Goal: Task Accomplishment & Management: Use online tool/utility

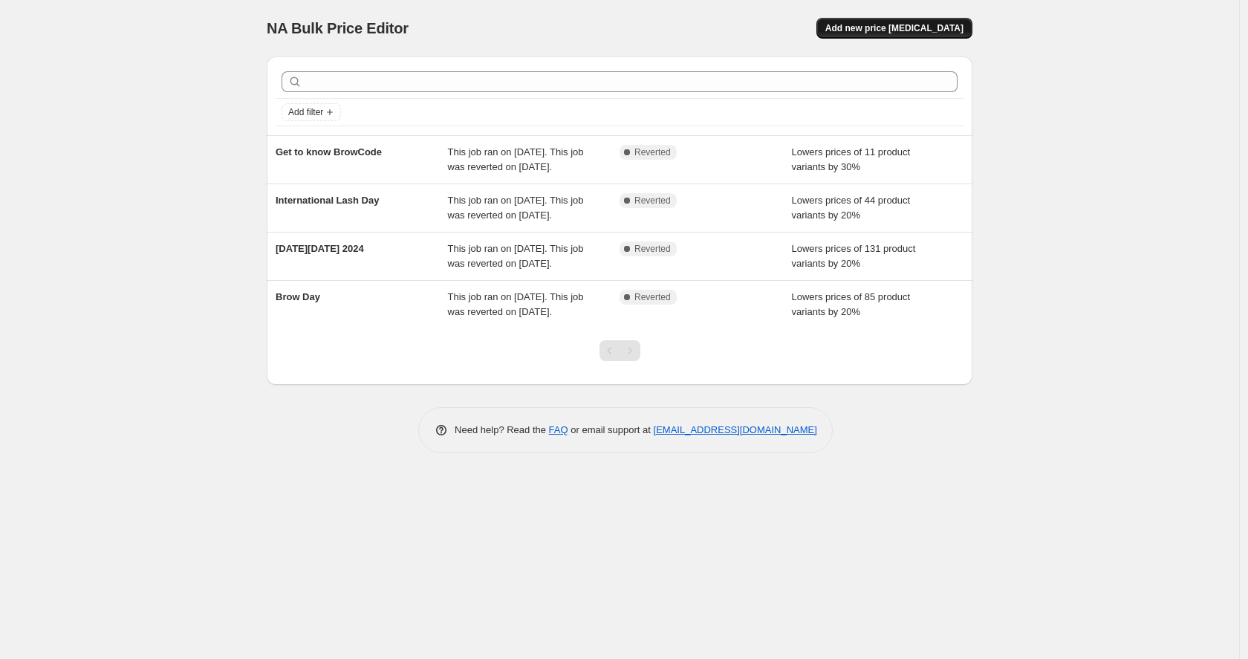
click at [935, 29] on span "Add new price change job" at bounding box center [894, 28] width 138 height 12
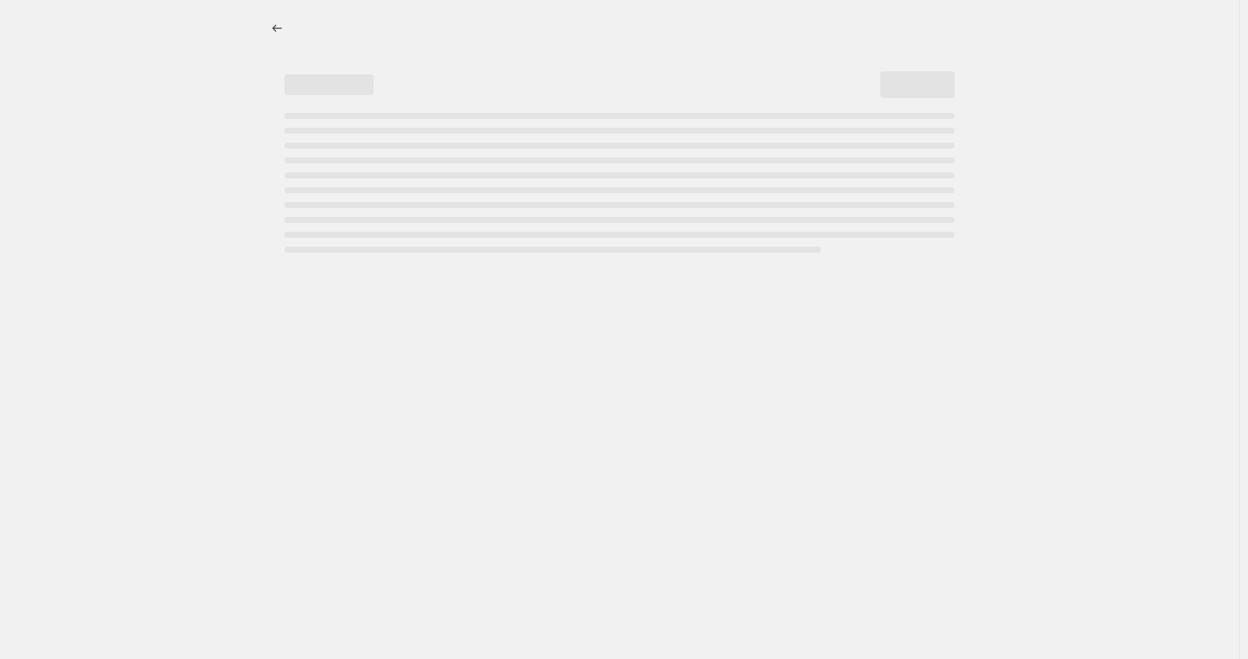
select select "percentage"
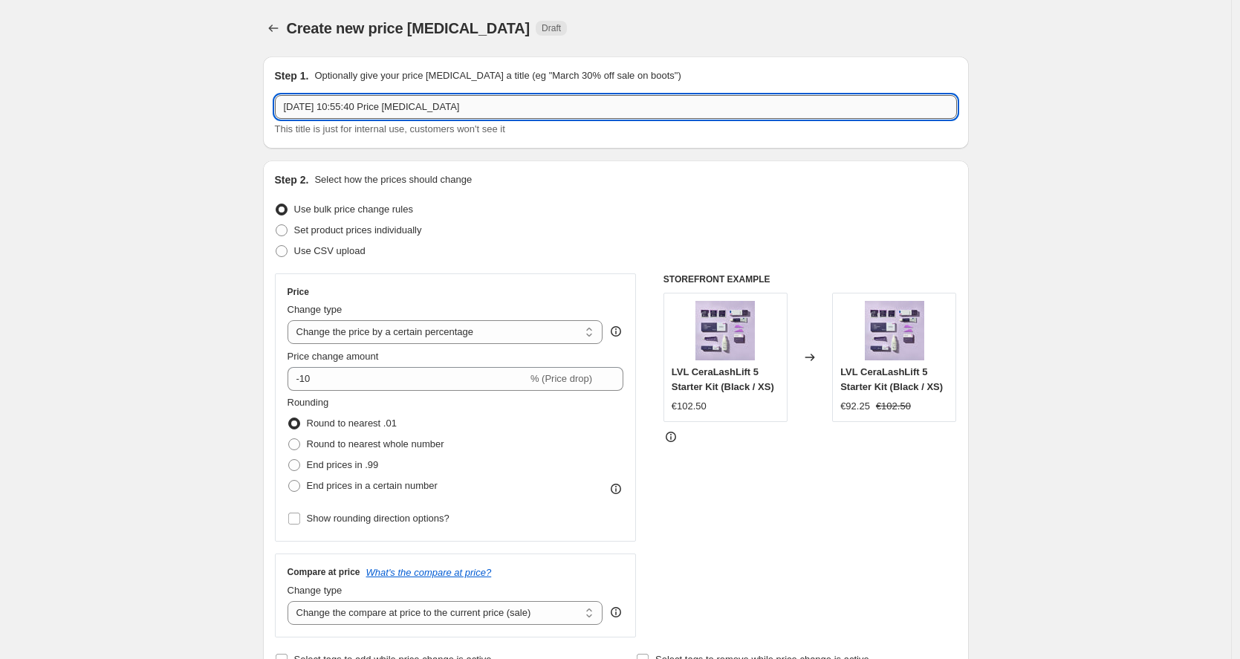
click at [374, 105] on input "1 Oct 2025 at 10:55:40 Price change job" at bounding box center [616, 107] width 682 height 24
type input "International Brow day -20%"
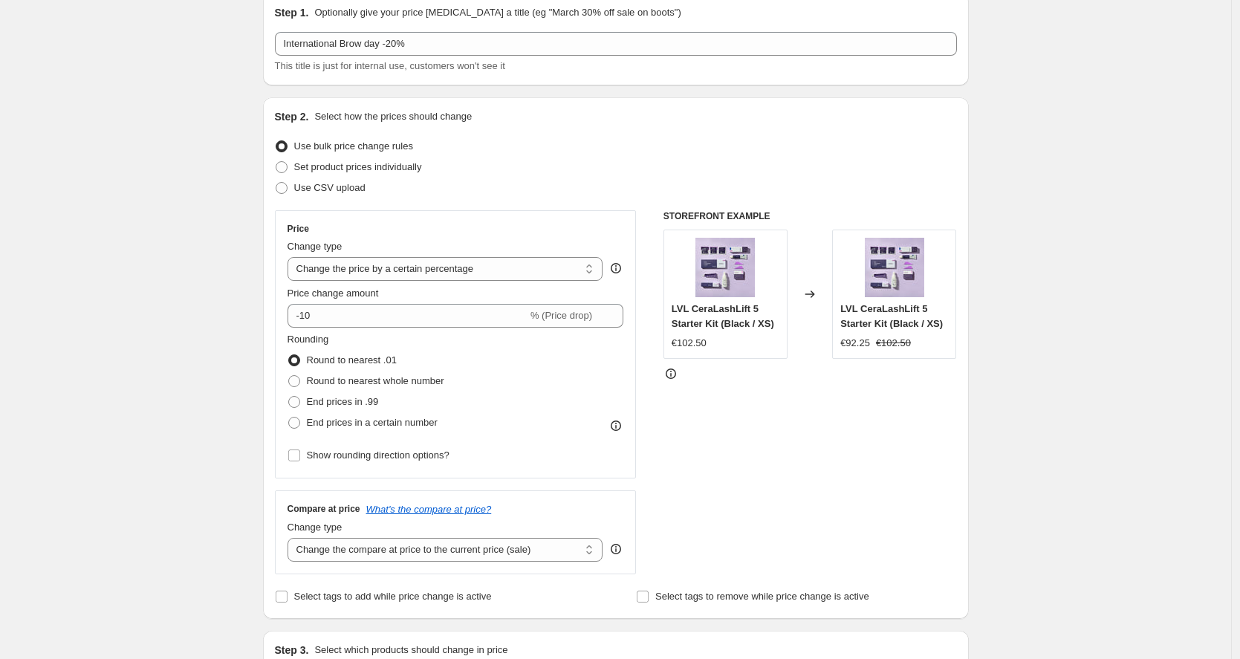
scroll to position [82, 0]
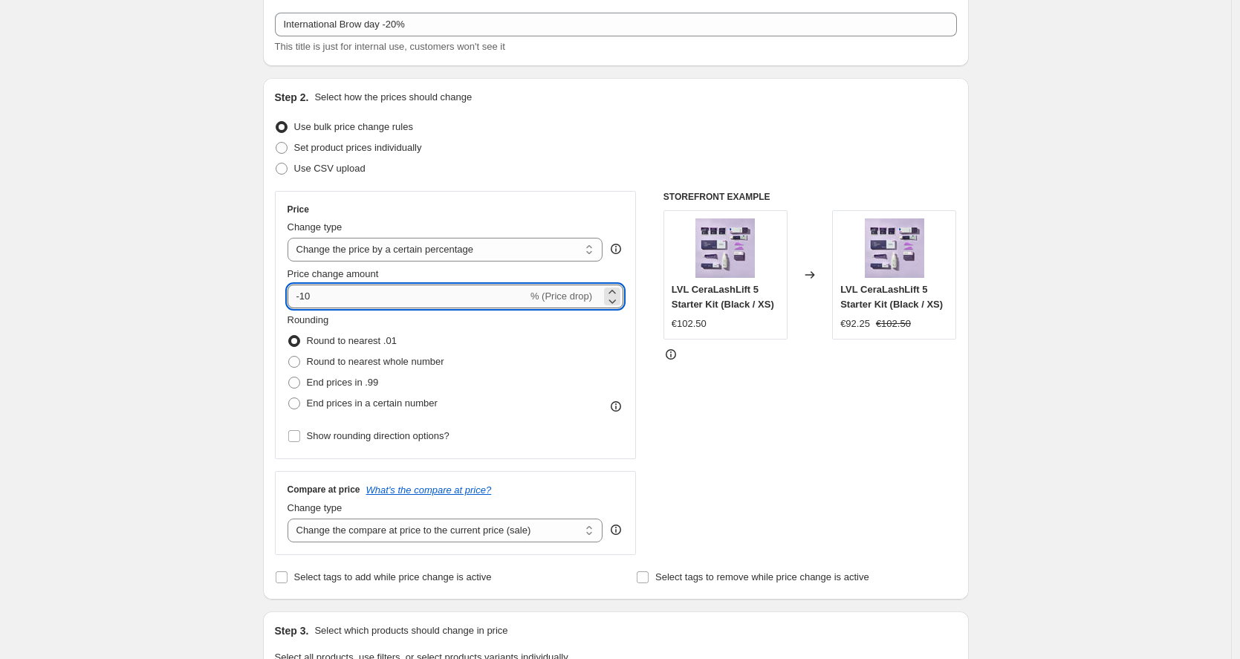
click at [347, 299] on input "-10" at bounding box center [407, 297] width 240 height 24
type input "-1"
type input "-20"
click at [244, 257] on div "Create new price change job. This page is ready Create new price change job Dra…" at bounding box center [615, 660] width 1231 height 1485
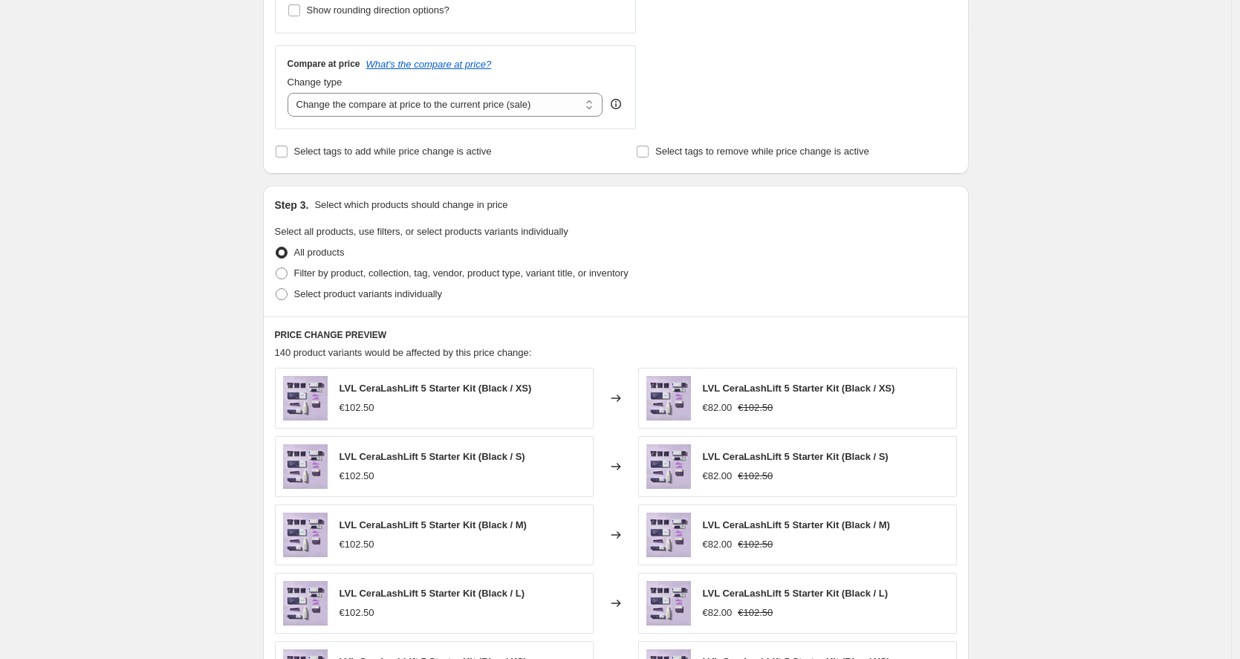
scroll to position [546, 0]
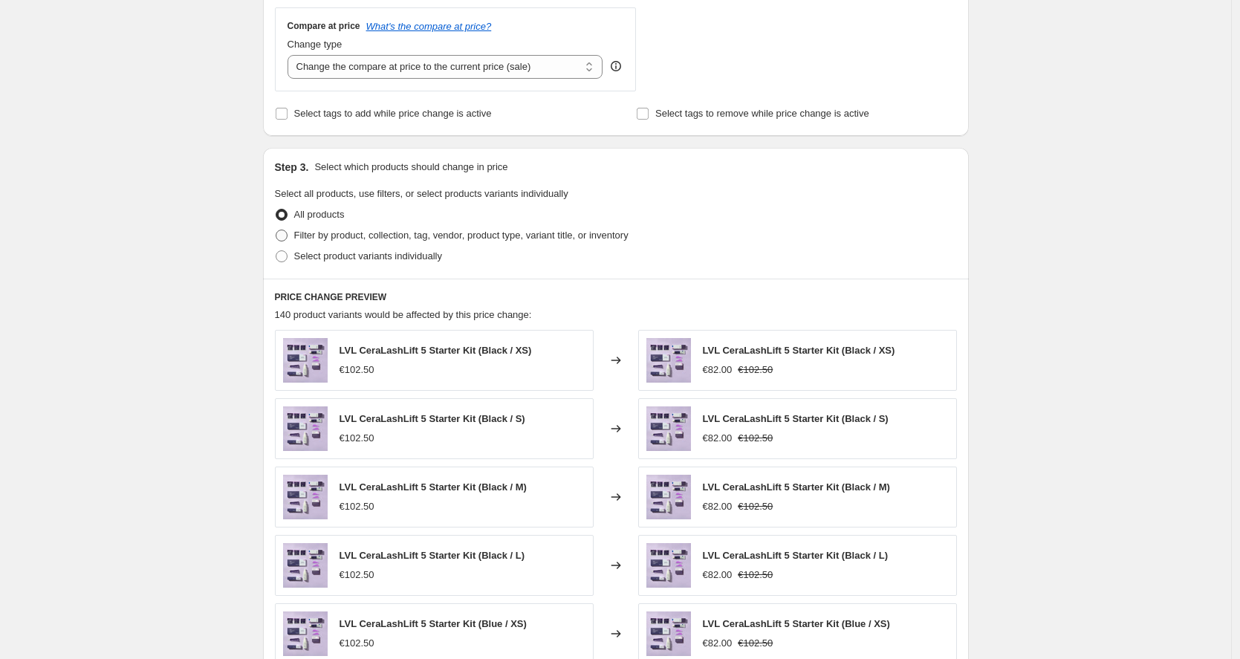
click at [285, 238] on span at bounding box center [282, 236] width 12 height 12
click at [276, 230] on input "Filter by product, collection, tag, vendor, product type, variant title, or inv…" at bounding box center [276, 230] width 1 height 1
radio input "true"
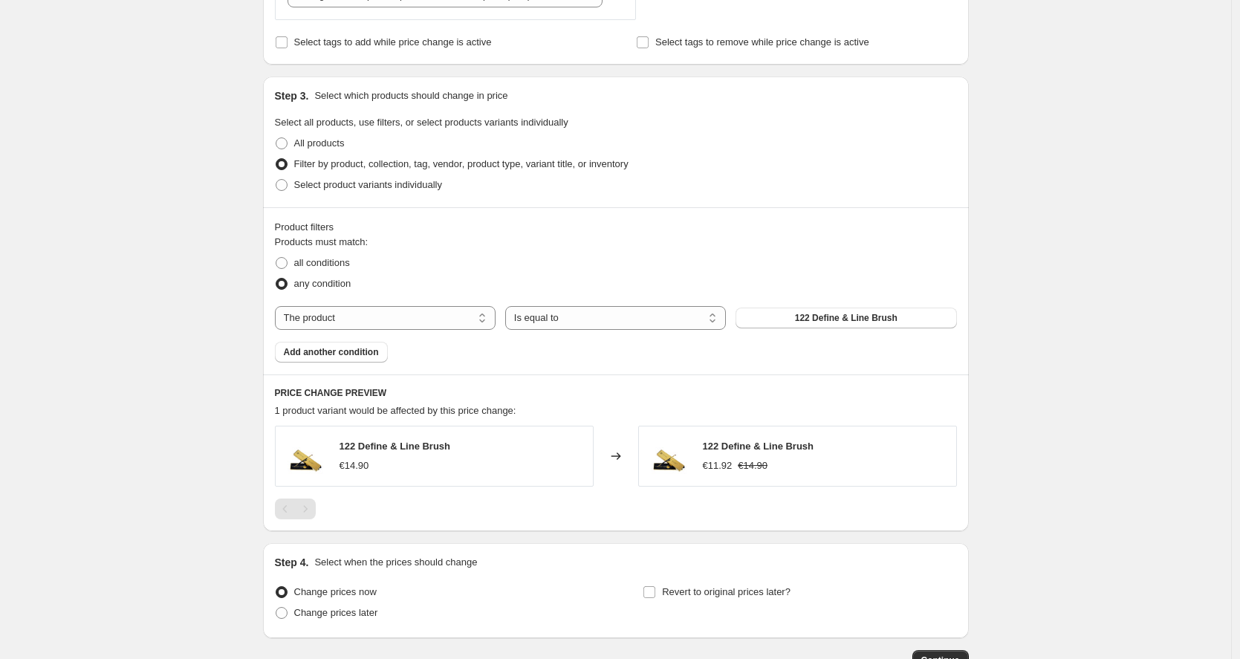
scroll to position [649, 0]
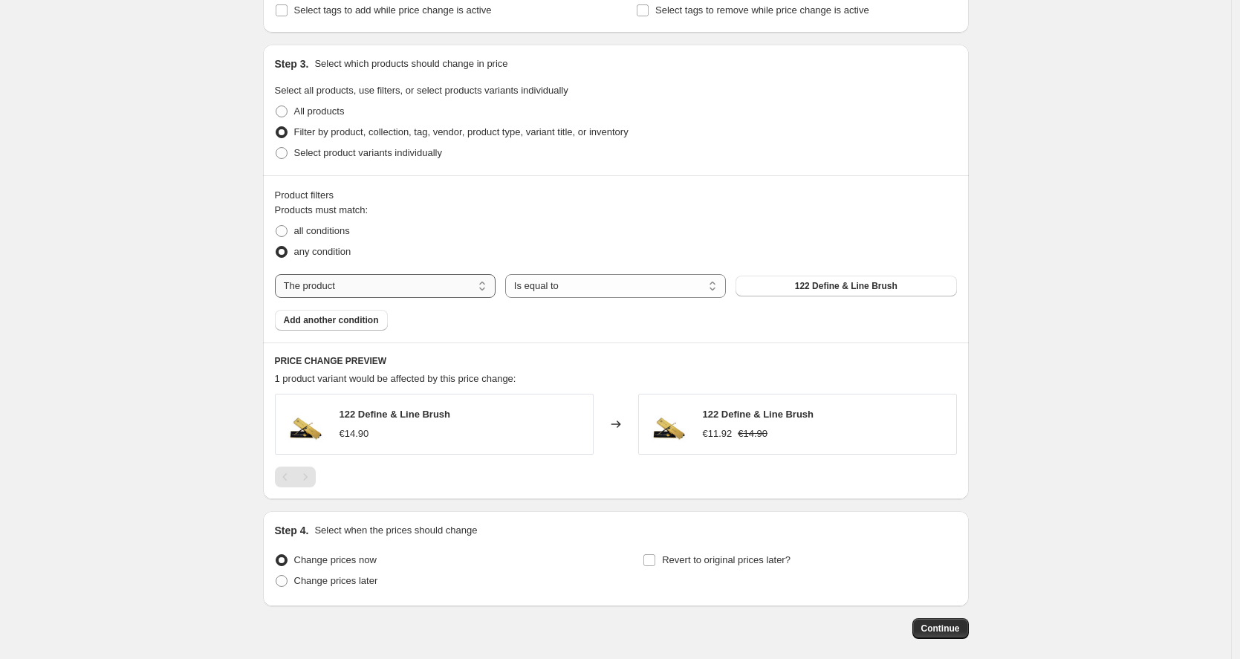
select select "collection"
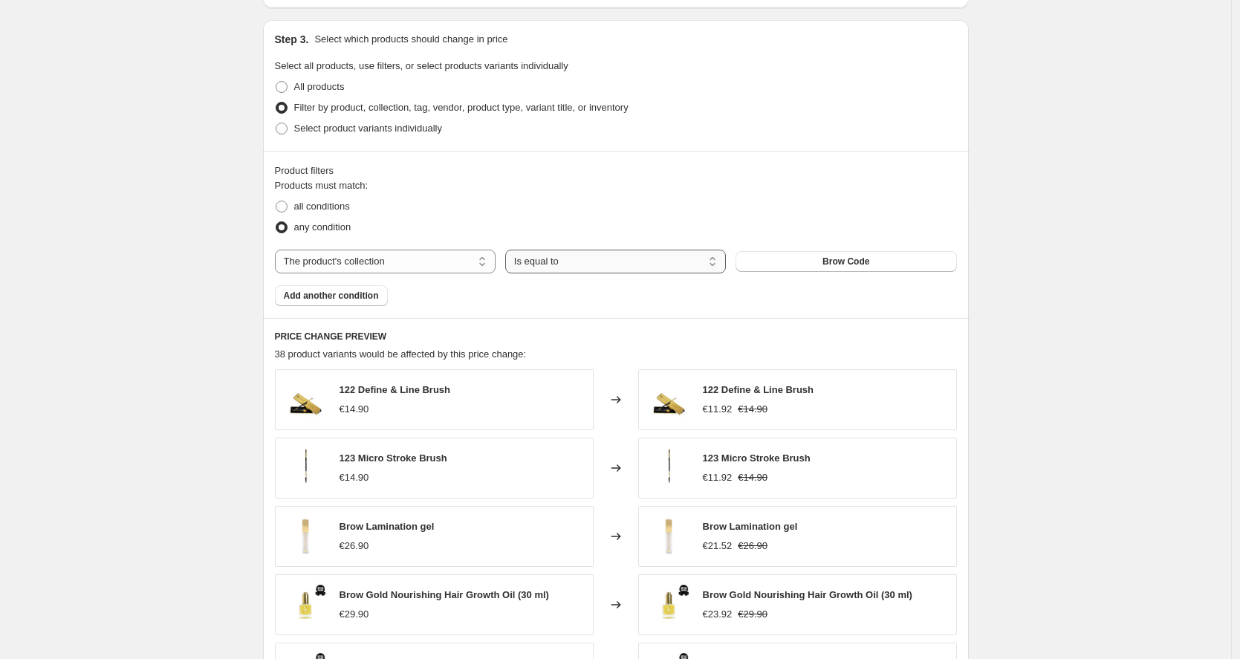
scroll to position [677, 0]
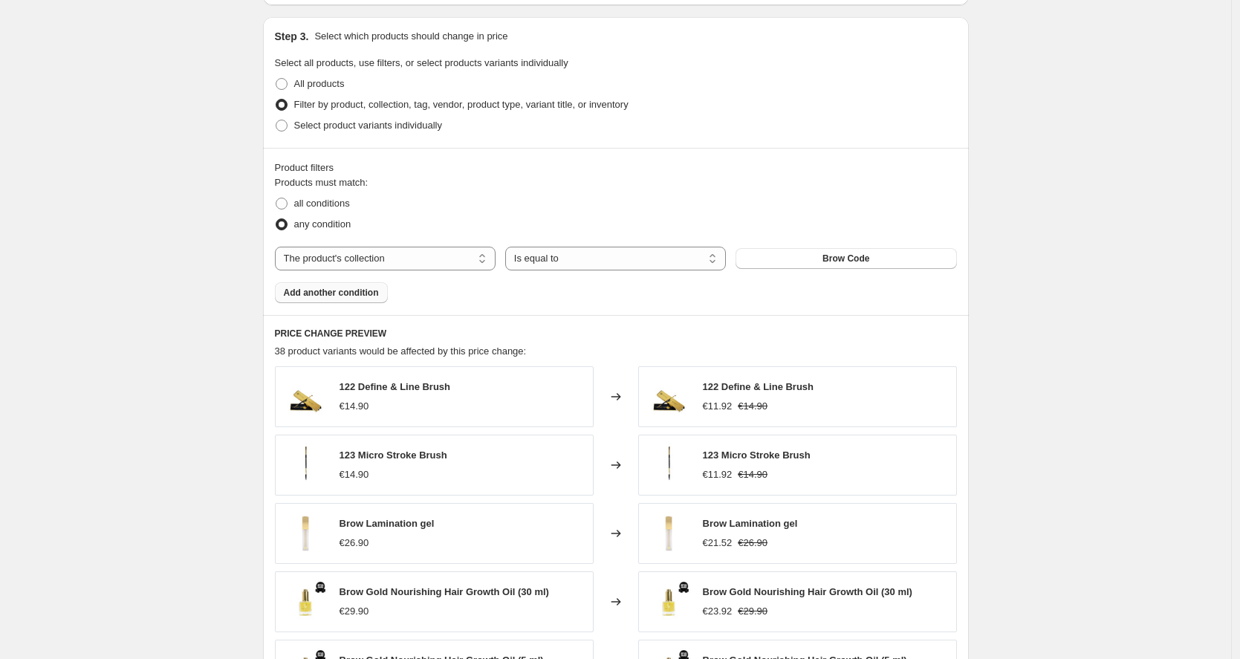
click at [363, 295] on span "Add another condition" at bounding box center [331, 293] width 95 height 12
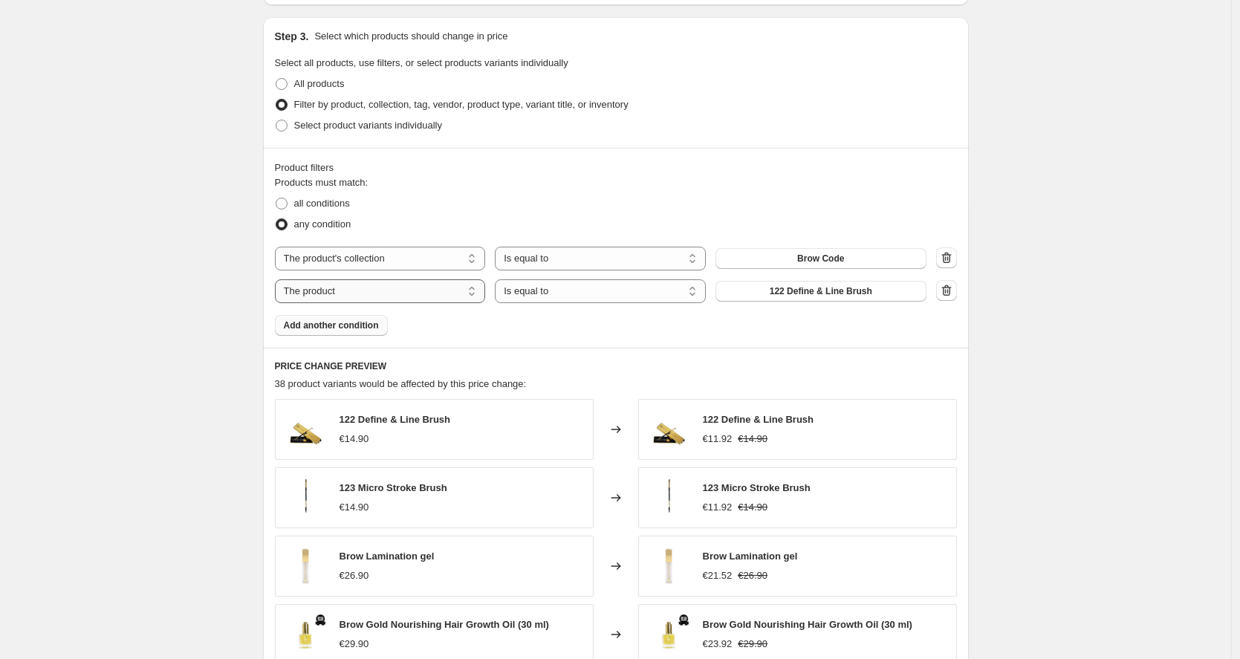
select select "collection"
click at [844, 295] on span "Brow Code" at bounding box center [820, 291] width 47 height 12
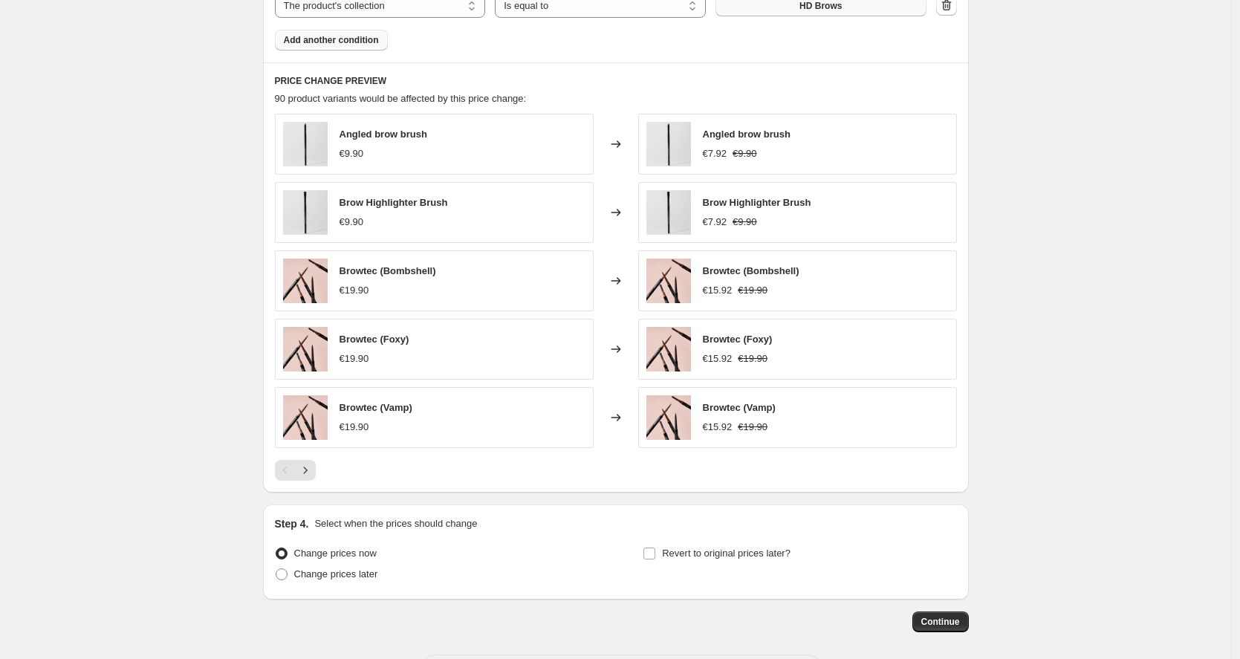
scroll to position [1026, 0]
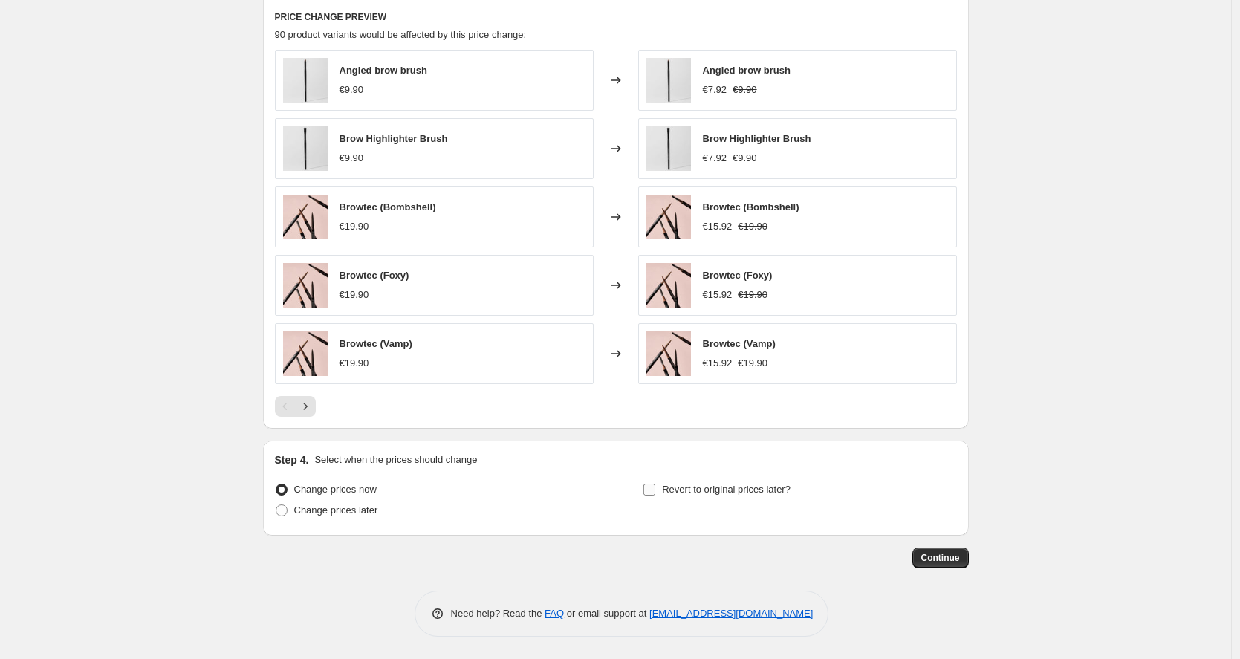
click at [655, 493] on input "Revert to original prices later?" at bounding box center [649, 490] width 12 height 12
checkbox input "true"
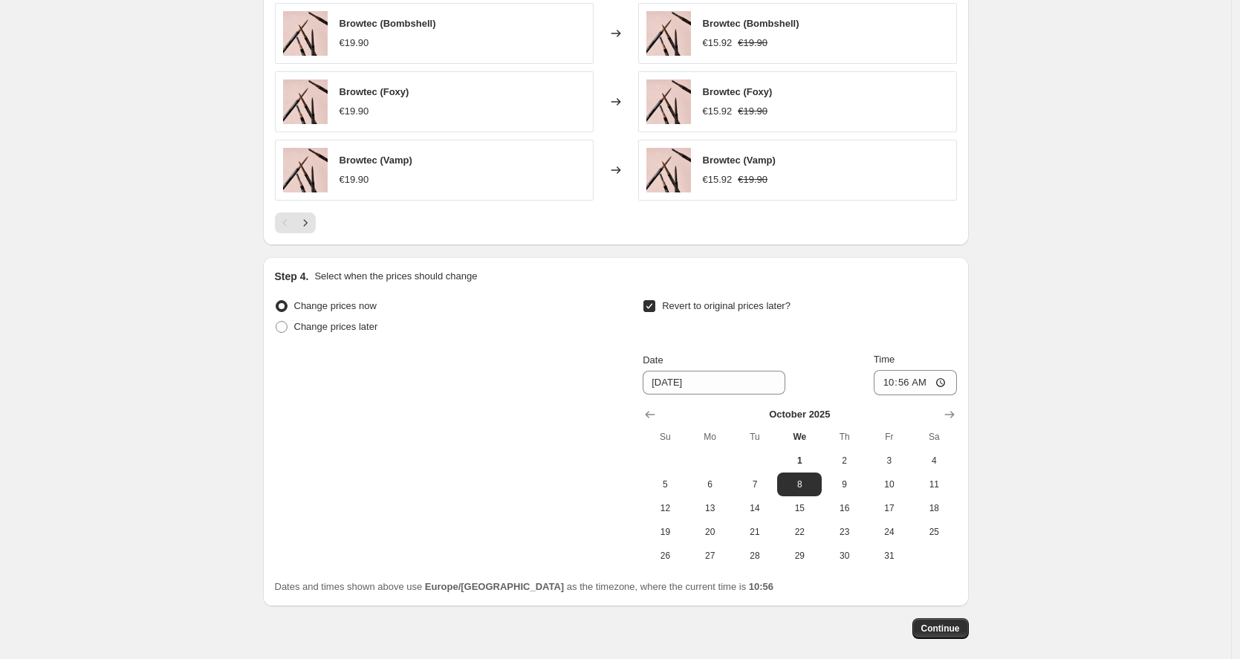
scroll to position [1230, 0]
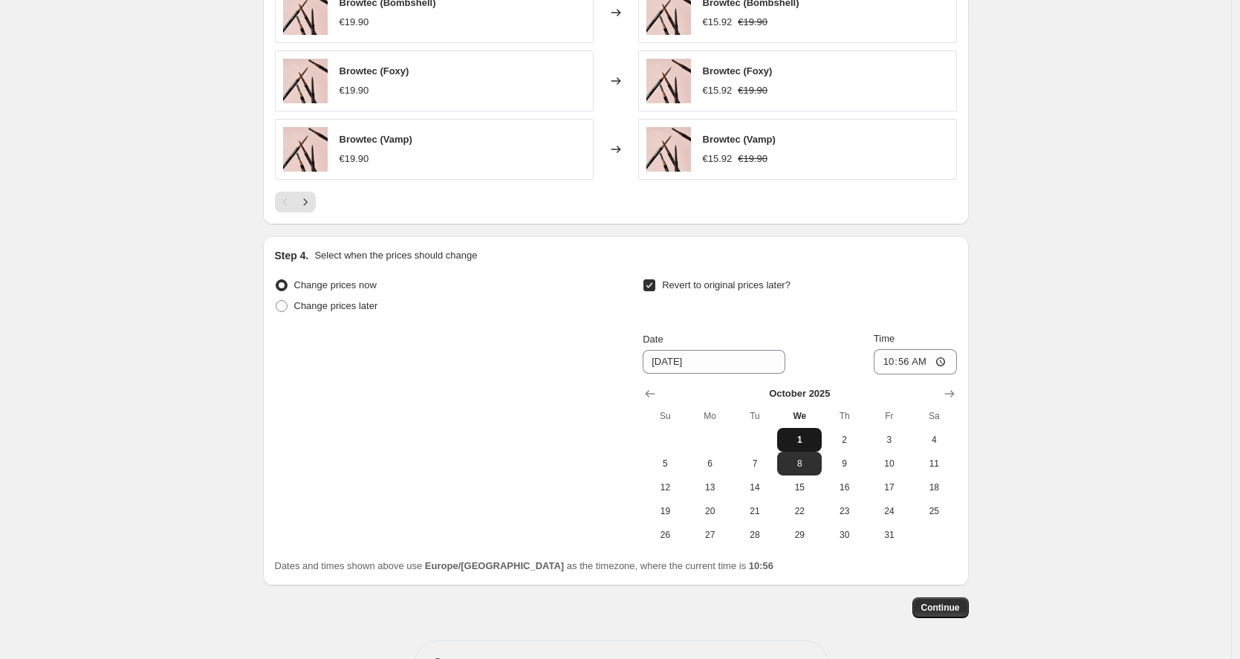
click at [807, 438] on span "1" at bounding box center [799, 440] width 33 height 12
click at [897, 443] on span "3" at bounding box center [889, 440] width 33 height 12
type input "10/3/2025"
click at [926, 363] on input "10:56" at bounding box center [915, 361] width 83 height 25
type input "07:56"
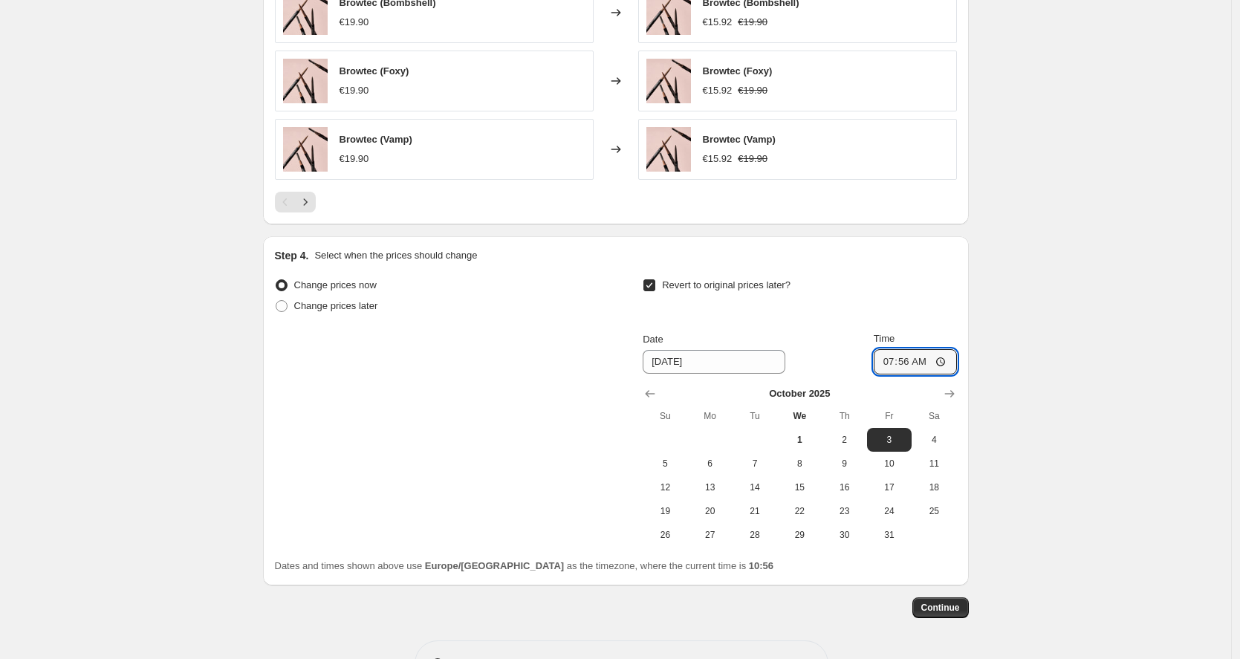
click at [285, 306] on span at bounding box center [282, 306] width 12 height 12
click at [276, 301] on input "Change prices later" at bounding box center [276, 300] width 1 height 1
radio input "true"
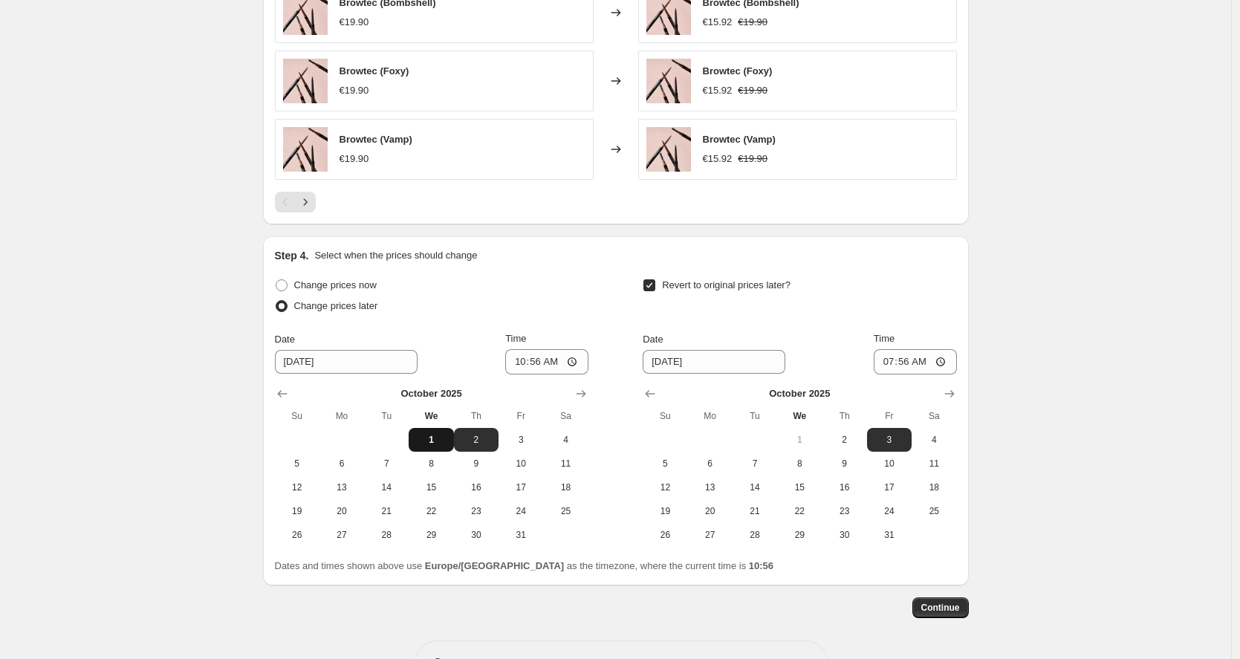
click at [441, 435] on span "1" at bounding box center [431, 440] width 33 height 12
type input "10/1/2025"
click at [562, 363] on input "10:56" at bounding box center [546, 361] width 83 height 25
type input "11:56"
click at [487, 441] on span "2" at bounding box center [476, 440] width 33 height 12
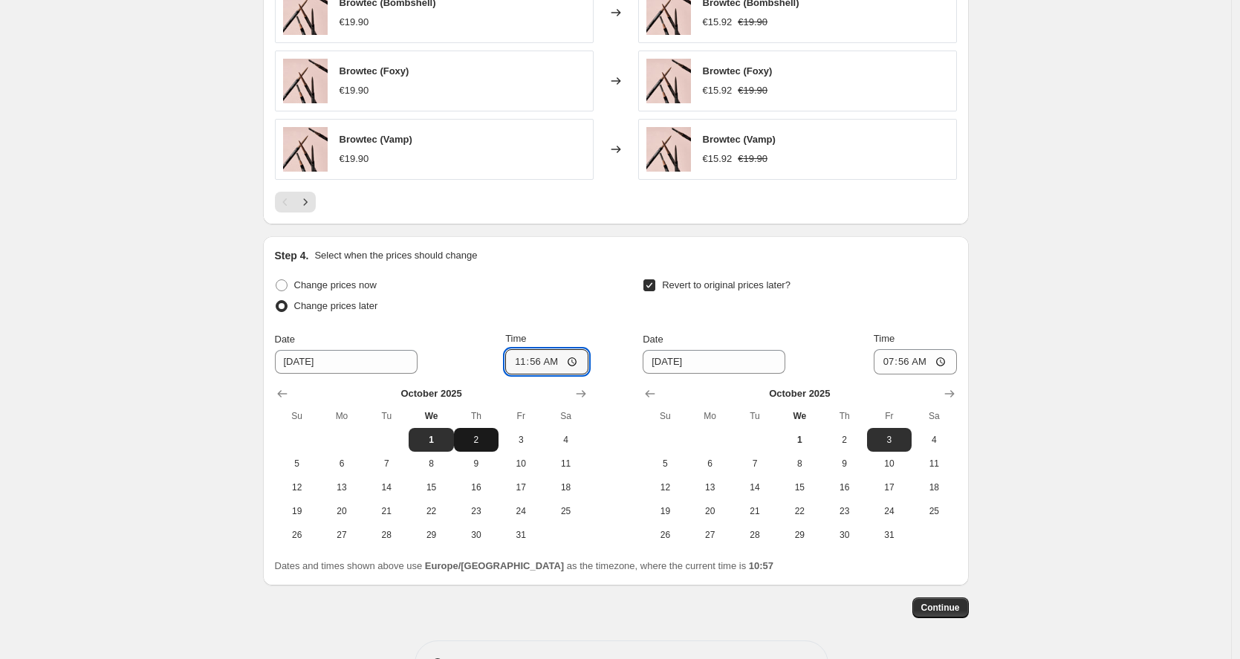
type input "10/2/2025"
click at [559, 364] on input "11:56" at bounding box center [546, 361] width 83 height 25
type input "01:56"
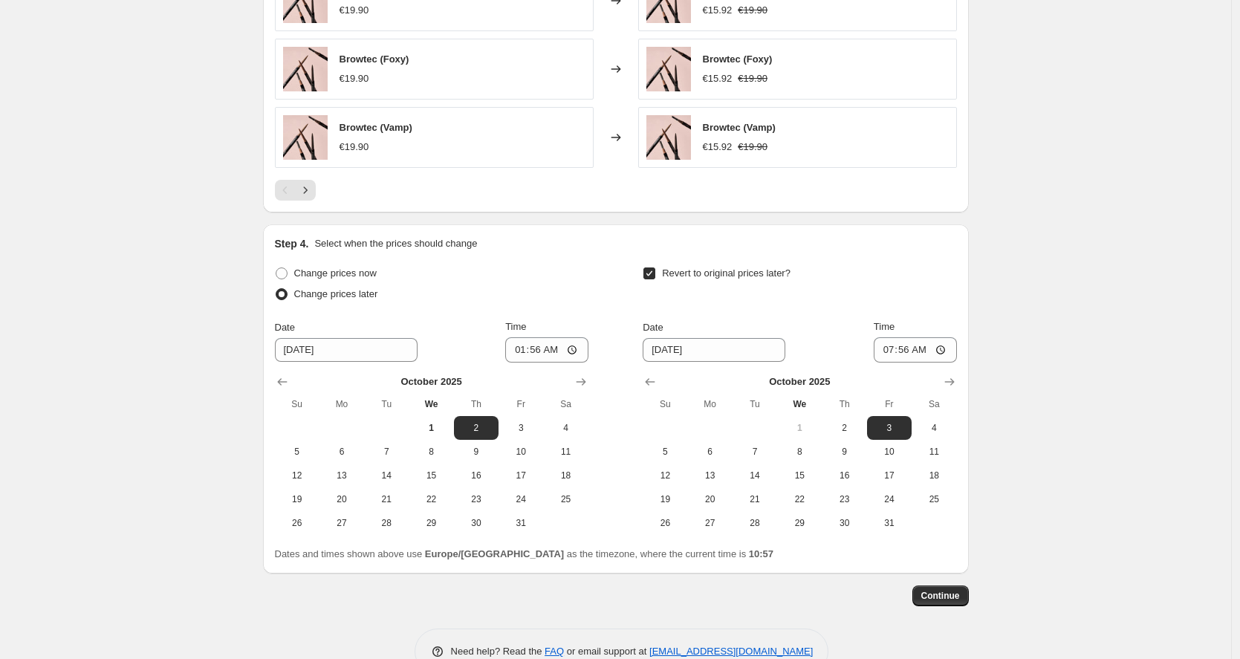
scroll to position [1245, 0]
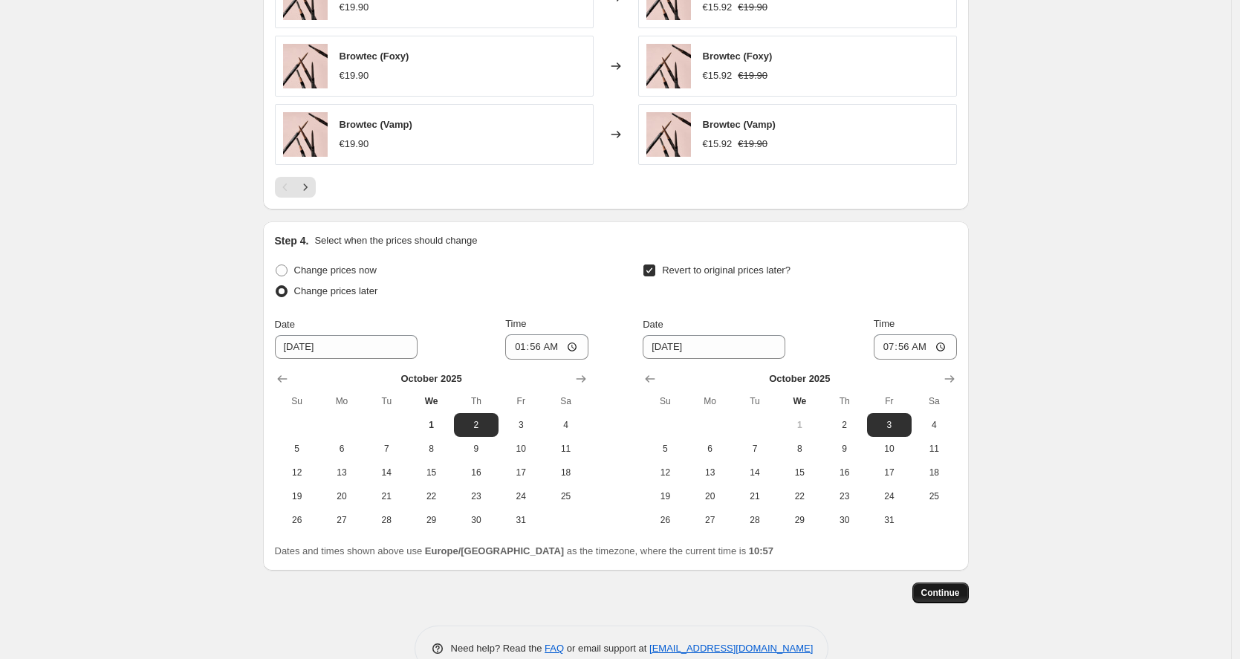
click at [954, 594] on span "Continue" at bounding box center [940, 593] width 39 height 12
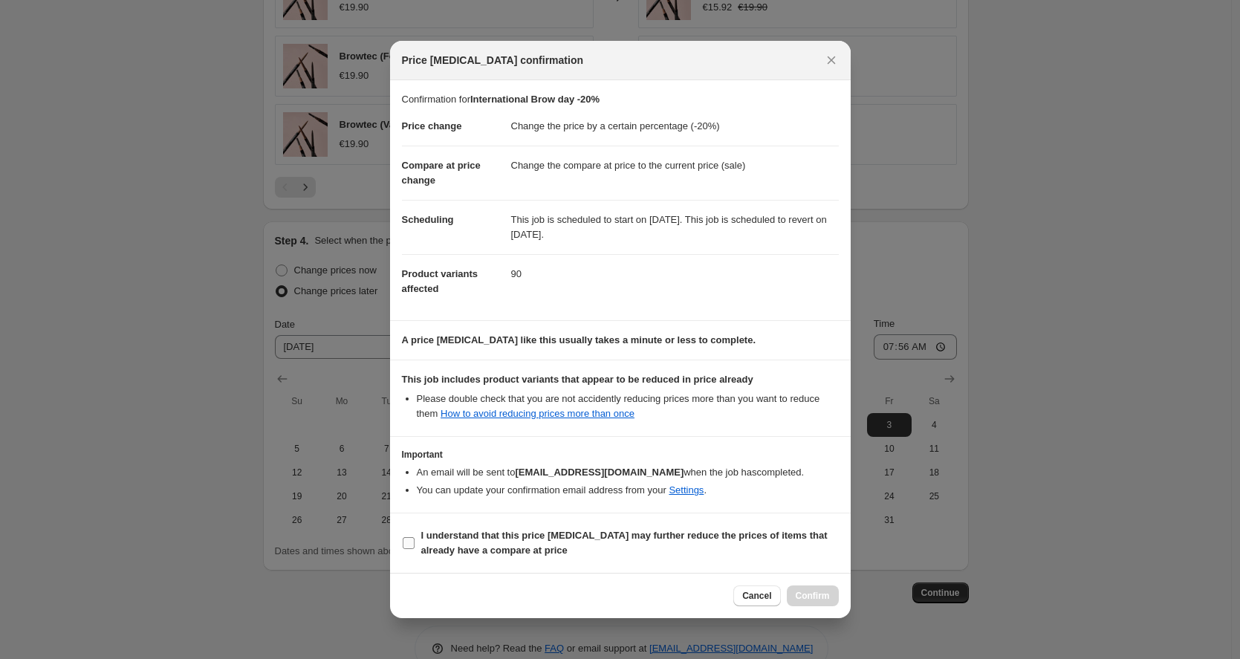
click at [408, 544] on input "I understand that this price change job may further reduce the prices of items …" at bounding box center [409, 543] width 12 height 12
checkbox input "true"
click at [822, 603] on button "Confirm" at bounding box center [813, 595] width 52 height 21
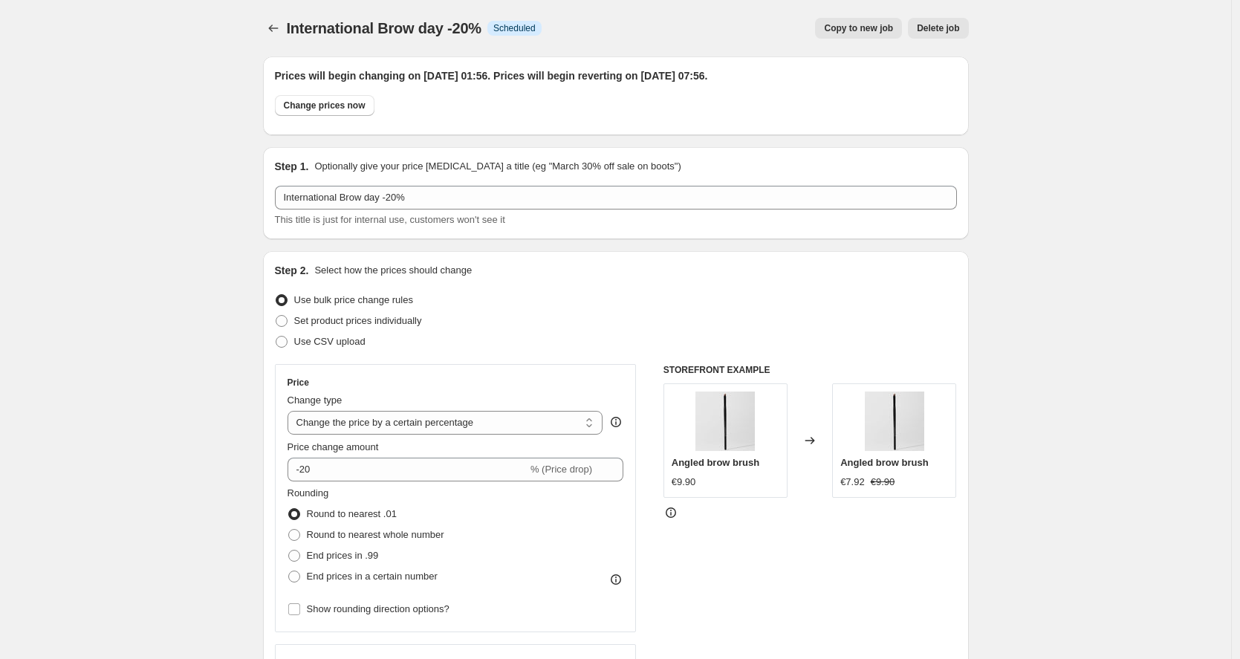
scroll to position [1245, 0]
